Goal: Book appointment/travel/reservation

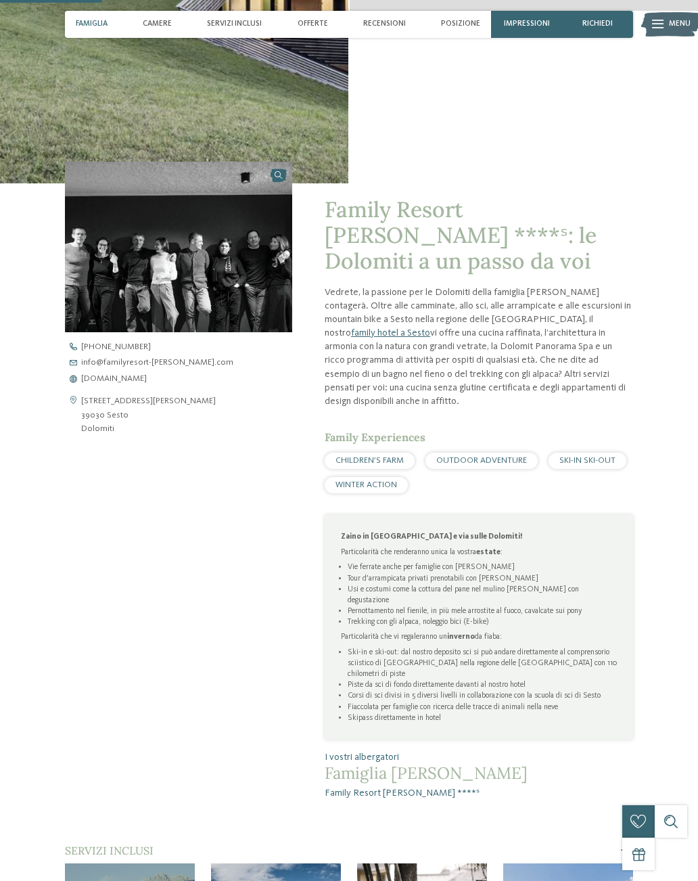
scroll to position [477, 0]
click at [365, 457] on span "CHILDREN’S FARM" at bounding box center [370, 461] width 68 height 9
click at [370, 457] on span "CHILDREN’S FARM" at bounding box center [370, 461] width 68 height 9
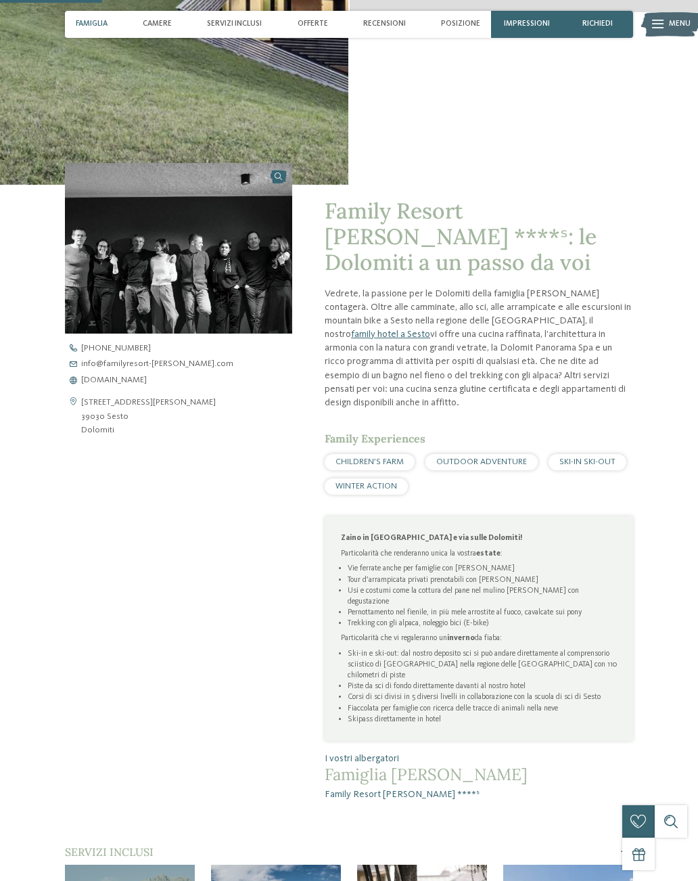
scroll to position [475, 0]
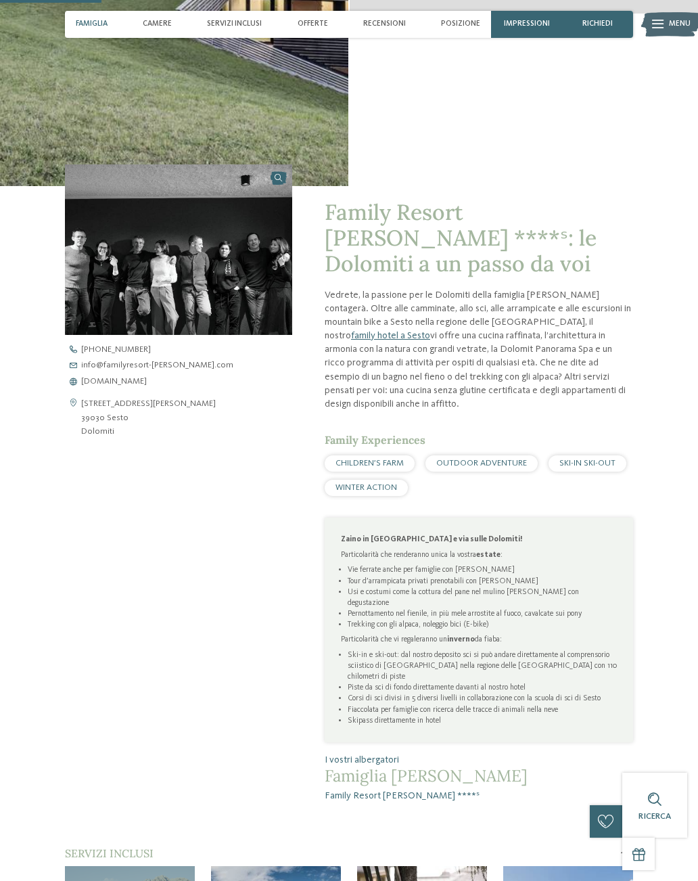
click at [369, 459] on span "CHILDREN’S FARM" at bounding box center [370, 463] width 68 height 9
click at [588, 715] on li "Skipass direttamente in hotel" at bounding box center [482, 720] width 269 height 11
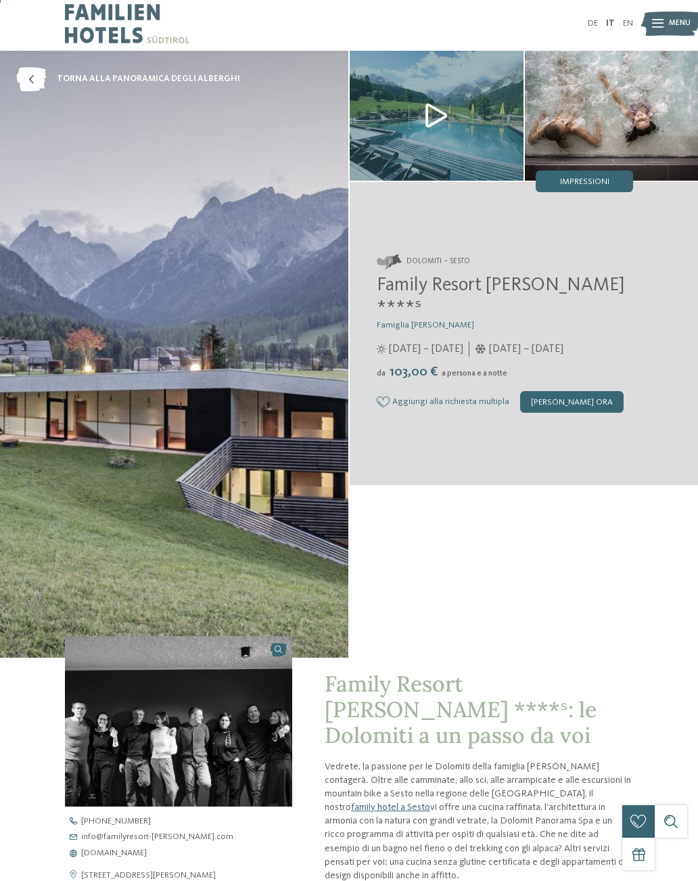
scroll to position [0, 0]
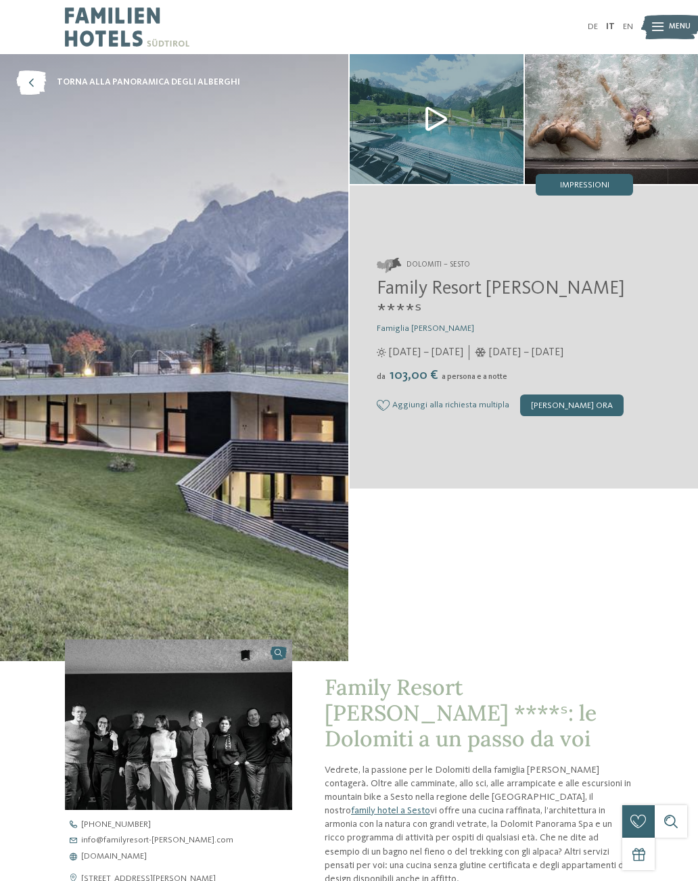
click at [676, 12] on img at bounding box center [671, 27] width 60 height 30
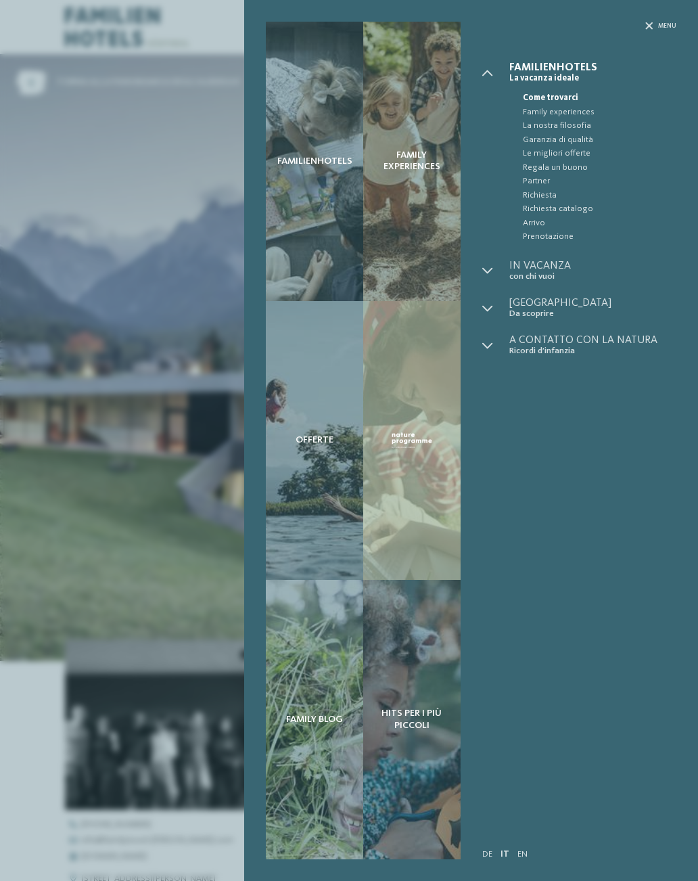
click at [566, 108] on span "Family experiences" at bounding box center [600, 113] width 154 height 14
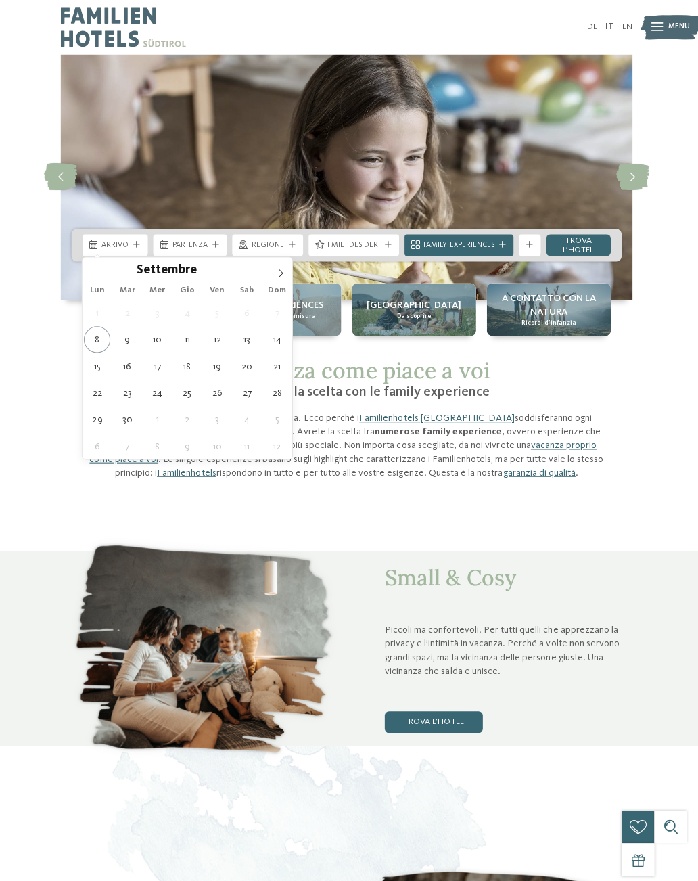
click at [279, 273] on icon at bounding box center [283, 271] width 9 height 9
type div "05.10.2025"
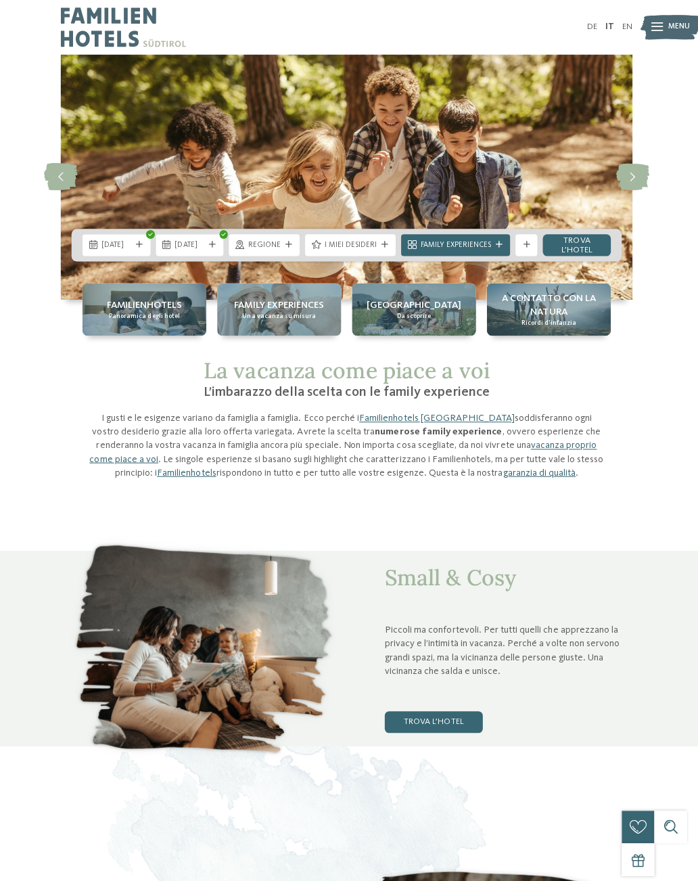
click at [272, 238] on div "Regione" at bounding box center [267, 243] width 38 height 12
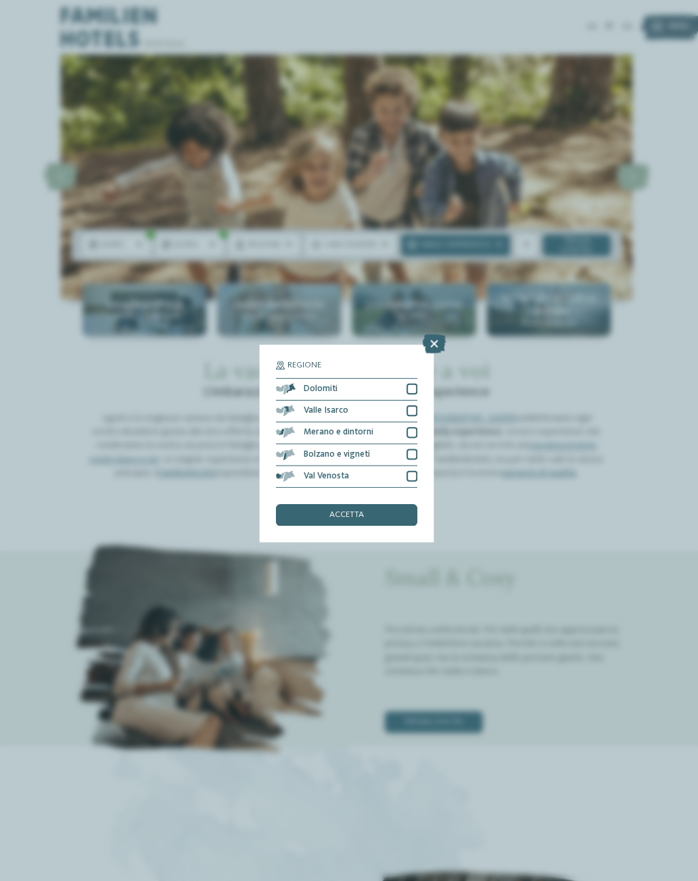
click at [283, 376] on div "Dolomiti" at bounding box center [349, 387] width 141 height 22
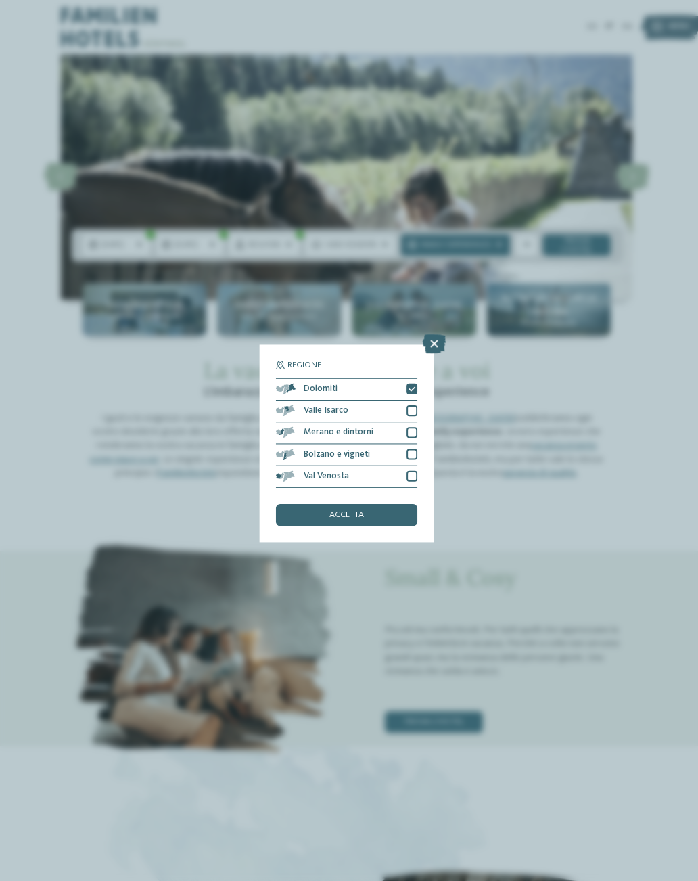
click at [350, 501] on div "accetta" at bounding box center [349, 512] width 141 height 22
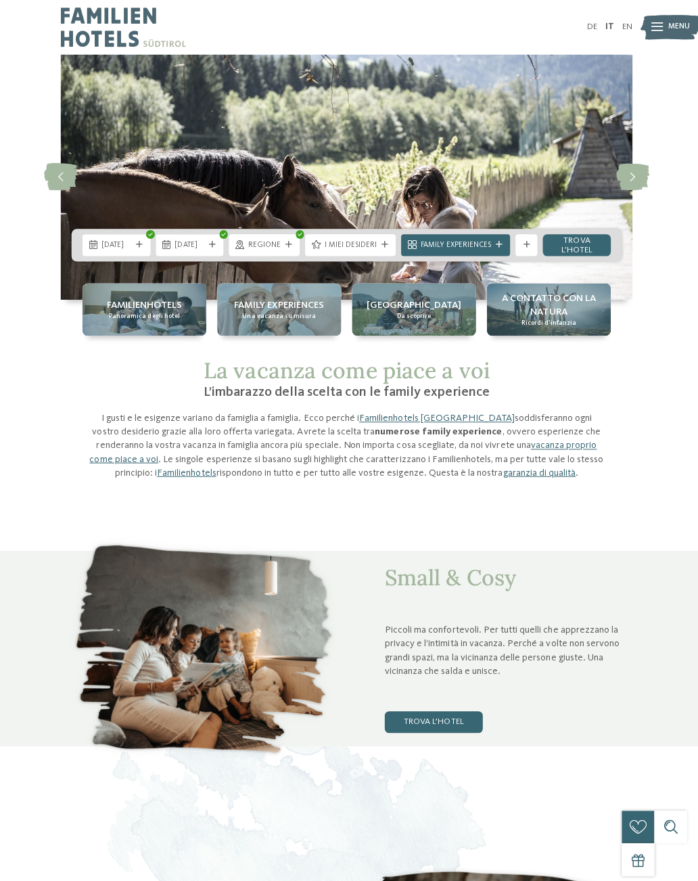
click at [583, 238] on link "trova l’hotel" at bounding box center [578, 244] width 68 height 22
